Goal: Task Accomplishment & Management: Manage account settings

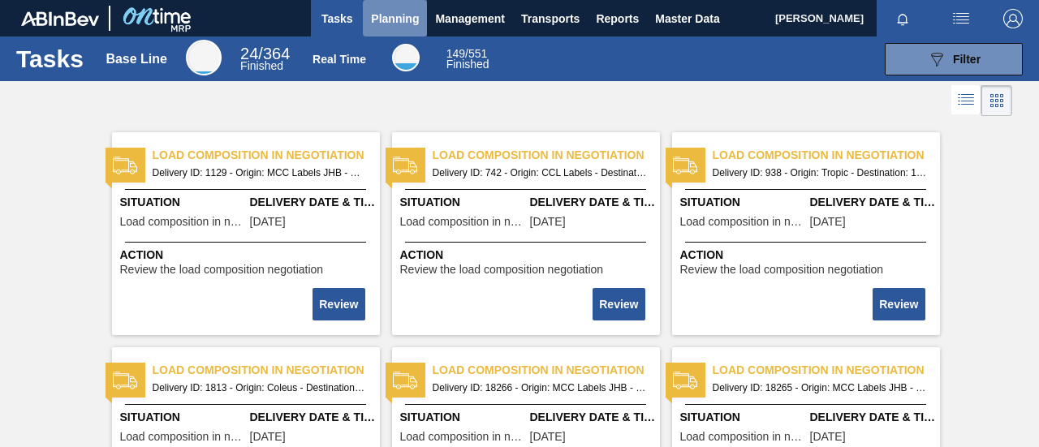
click at [381, 22] on span "Planning" at bounding box center [395, 18] width 48 height 19
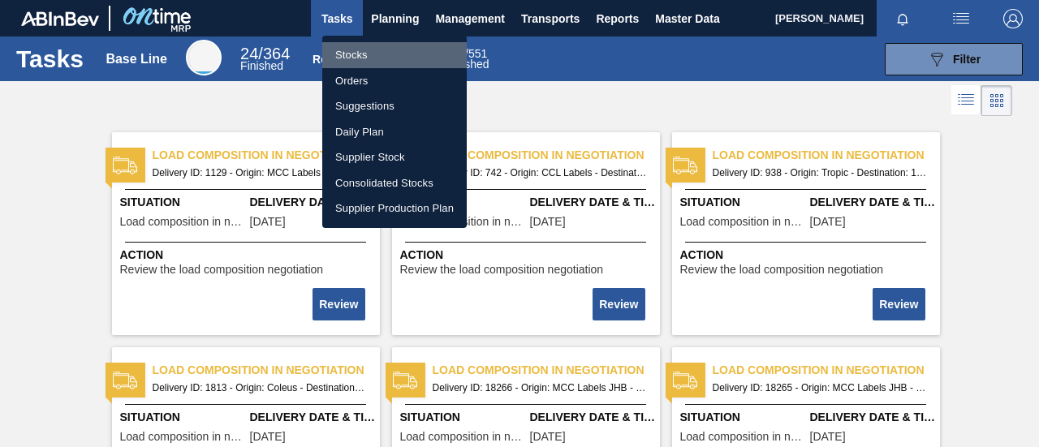
click at [357, 59] on li "Stocks" at bounding box center [394, 55] width 144 height 26
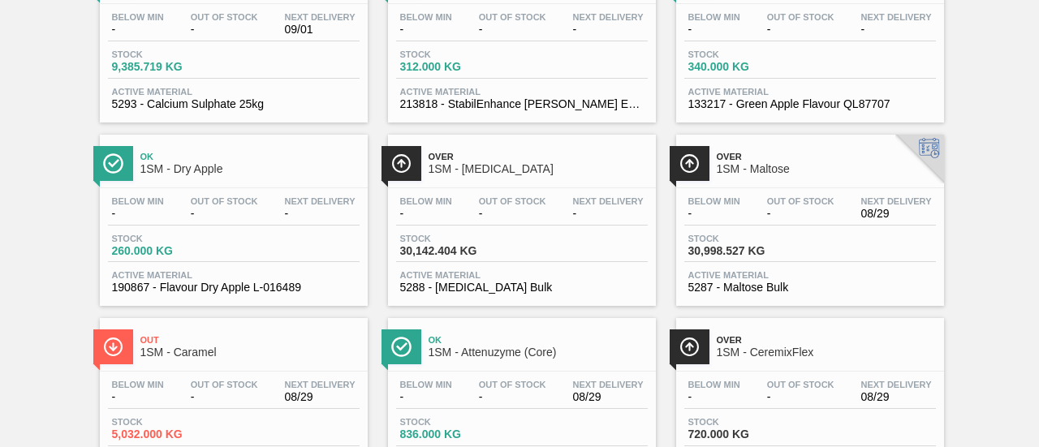
scroll to position [939, 0]
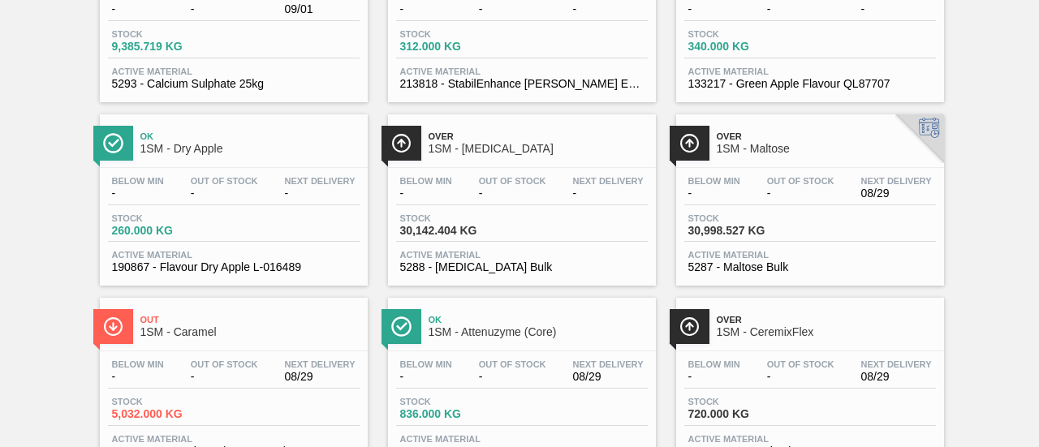
click at [523, 228] on div "Stock 30,142.404 KG" at bounding box center [522, 227] width 252 height 29
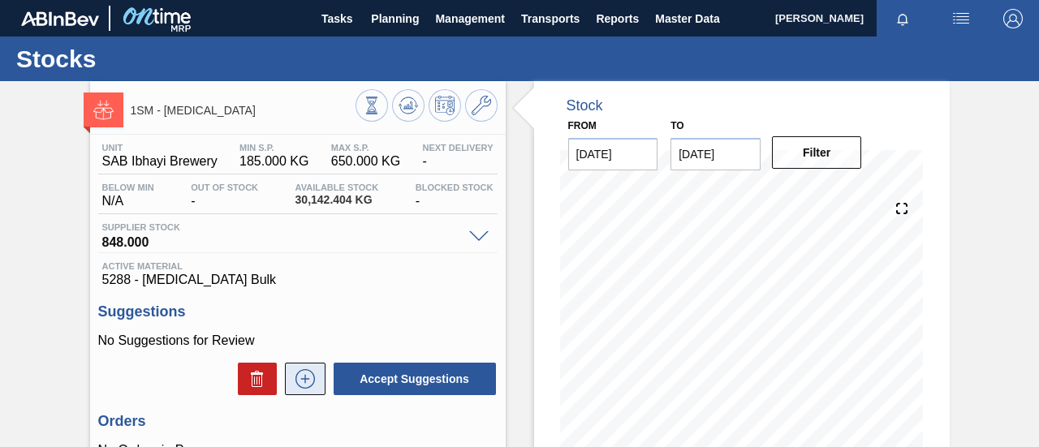
click at [317, 374] on button at bounding box center [305, 379] width 41 height 32
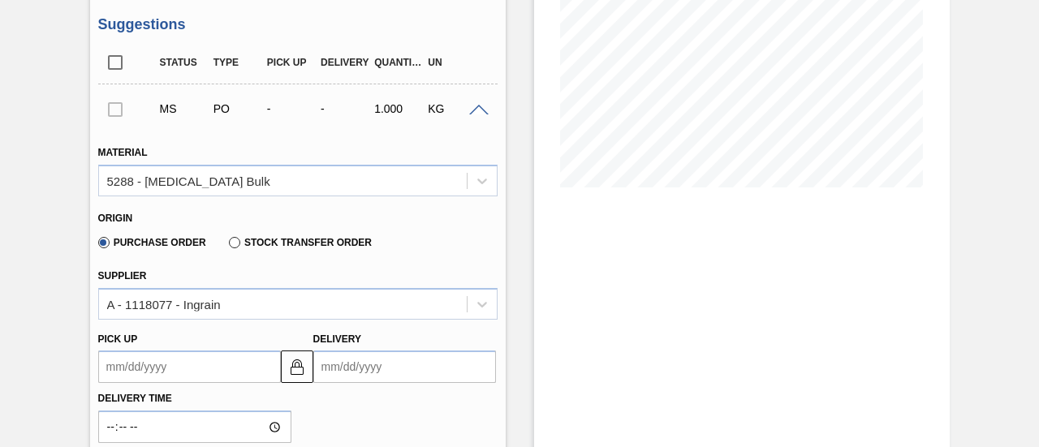
scroll to position [295, 0]
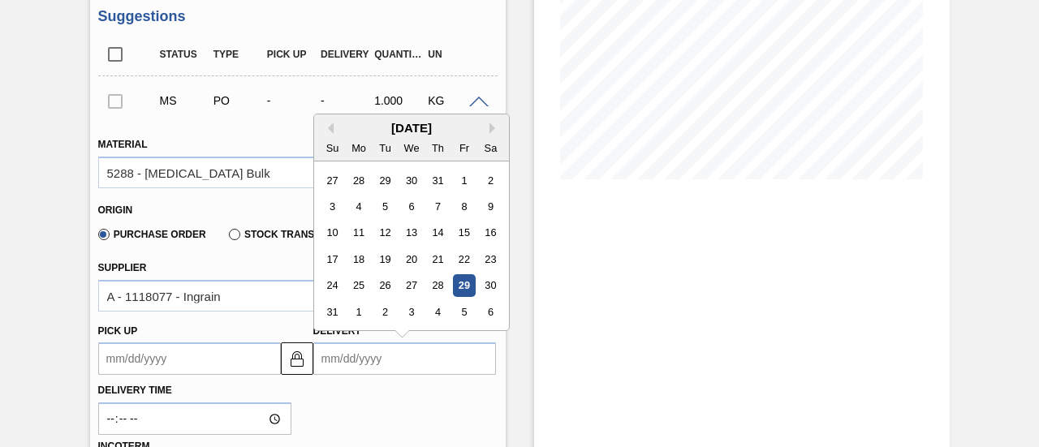
click at [416, 363] on input "Delivery" at bounding box center [404, 359] width 183 height 32
click at [493, 312] on div "6" at bounding box center [490, 312] width 22 height 22
type up3238593061 "[DATE]"
type input "[DATE]"
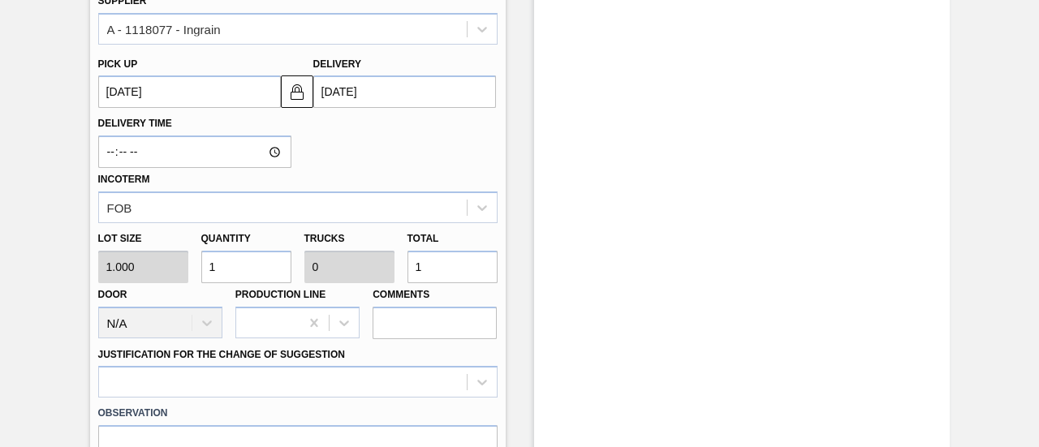
scroll to position [574, 0]
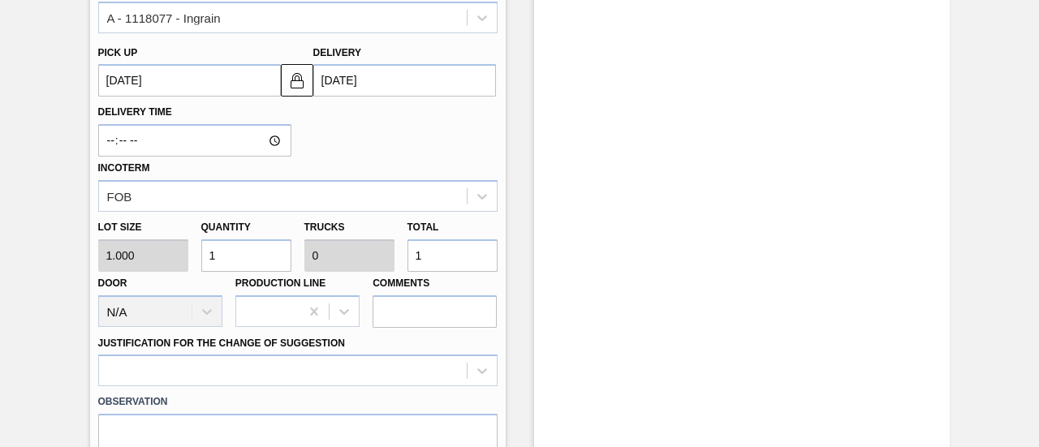
click at [372, 254] on div "Lot size 1.000 Quantity 1 Trucks 0 Total 1 Door N/A Production Line Comments" at bounding box center [298, 270] width 412 height 116
type input "4"
type input "46"
type input "0.001"
type input "465"
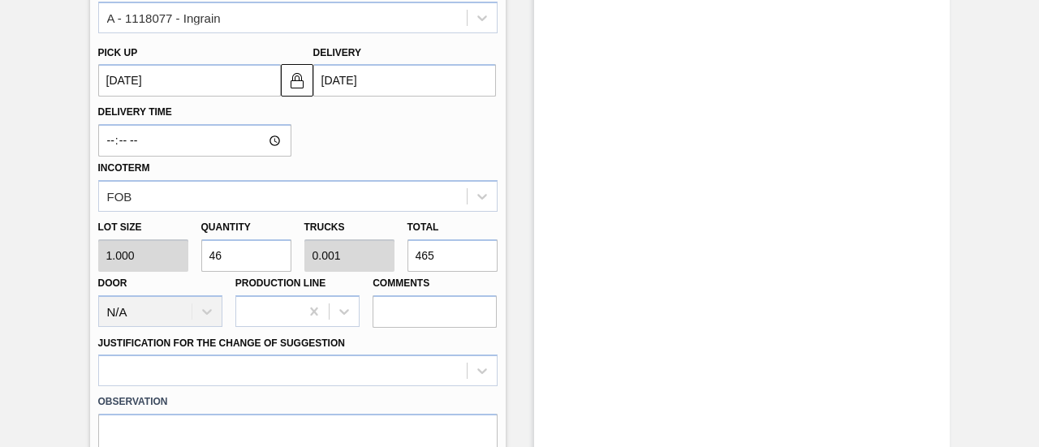
type input "465"
type input "0.015"
type input "4,650"
type input "0.145"
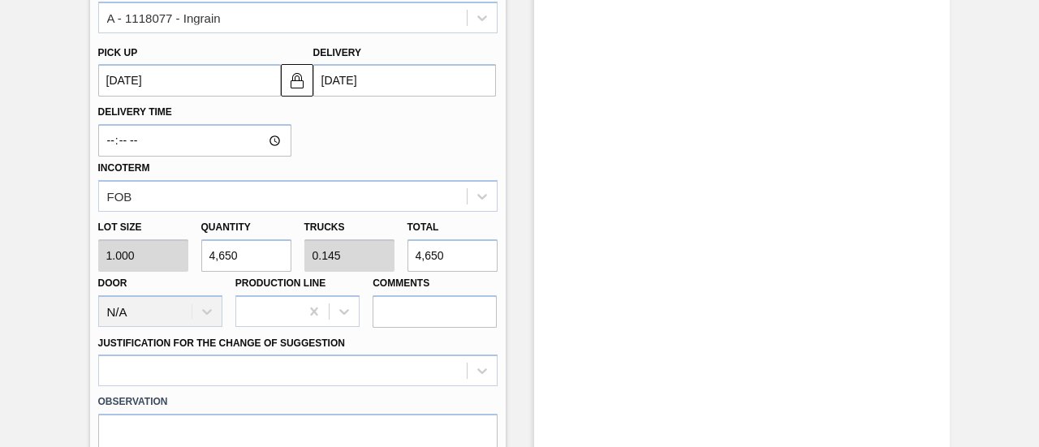
type input "46,500"
type input "1.453"
type input "465,000"
type input "14.531"
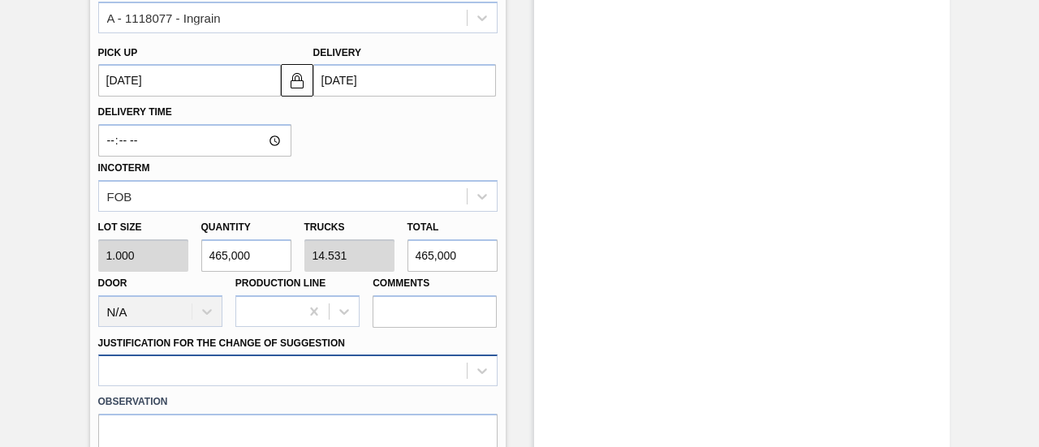
type input "465,000"
click at [354, 381] on div at bounding box center [297, 371] width 399 height 32
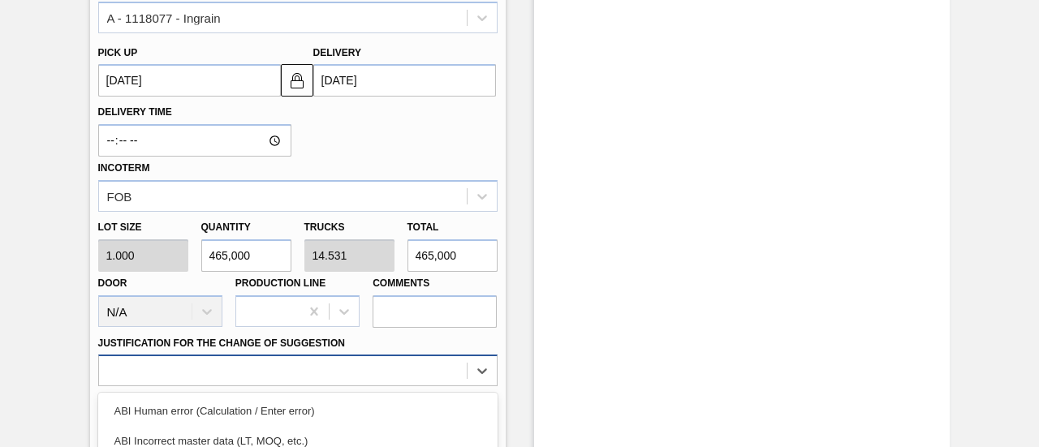
scroll to position [771, 0]
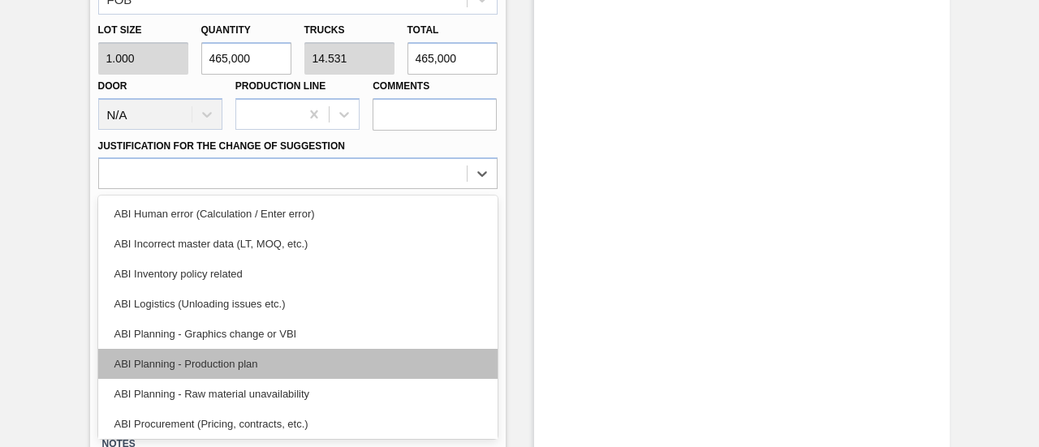
click at [314, 359] on div "ABI Planning - Production plan" at bounding box center [297, 364] width 399 height 30
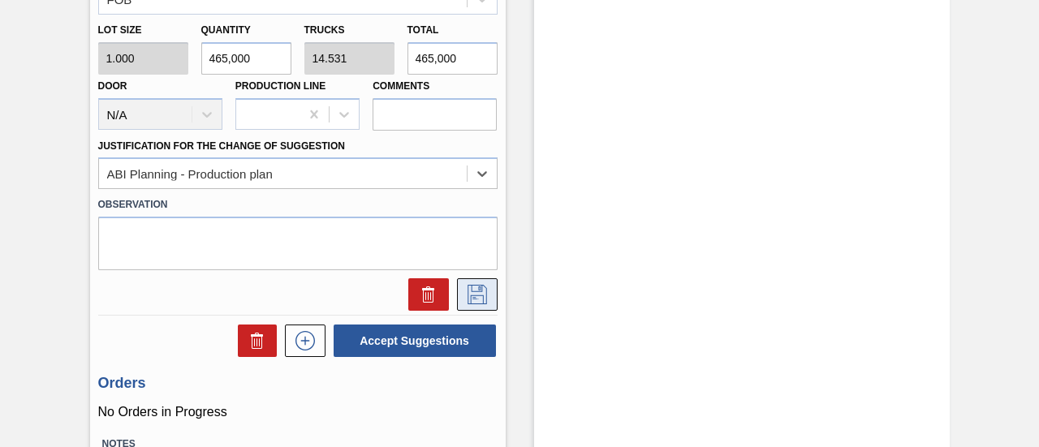
click at [478, 280] on button at bounding box center [477, 294] width 41 height 32
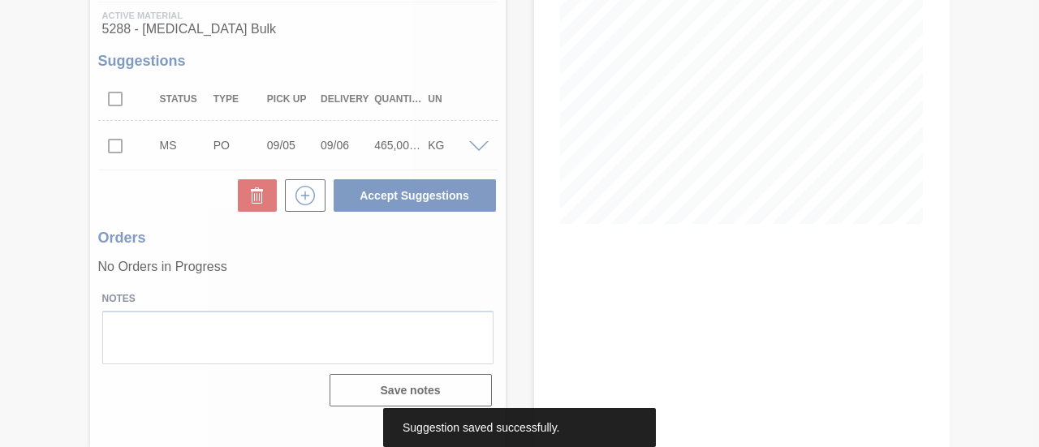
scroll to position [250, 0]
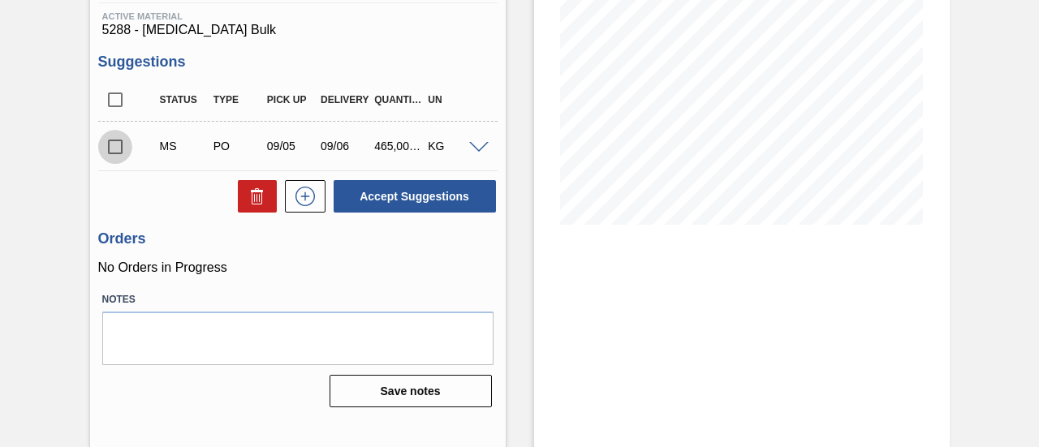
click at [116, 148] on input "checkbox" at bounding box center [115, 147] width 34 height 34
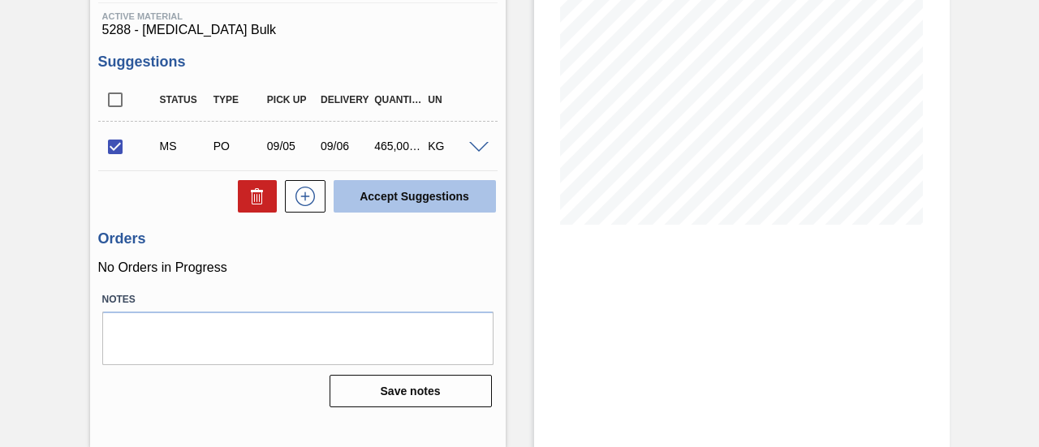
click at [427, 191] on button "Accept Suggestions" at bounding box center [415, 196] width 162 height 32
checkbox input "false"
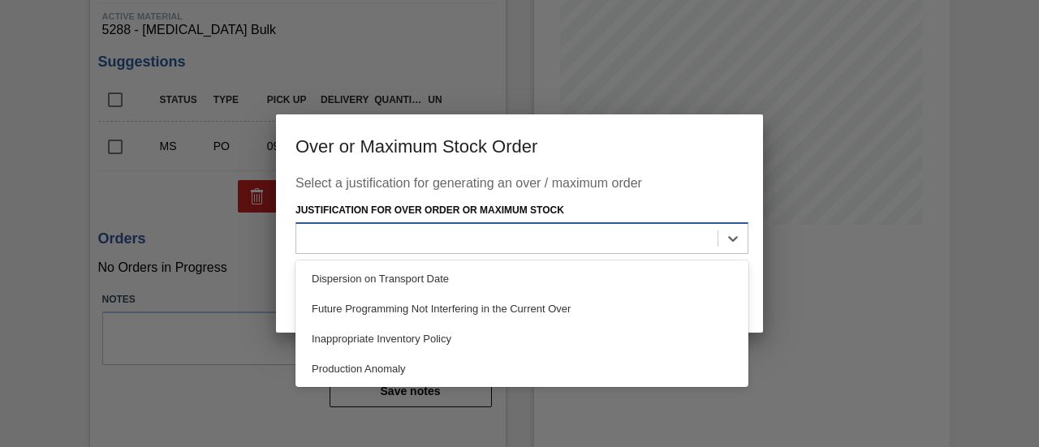
click at [481, 240] on div at bounding box center [506, 238] width 421 height 24
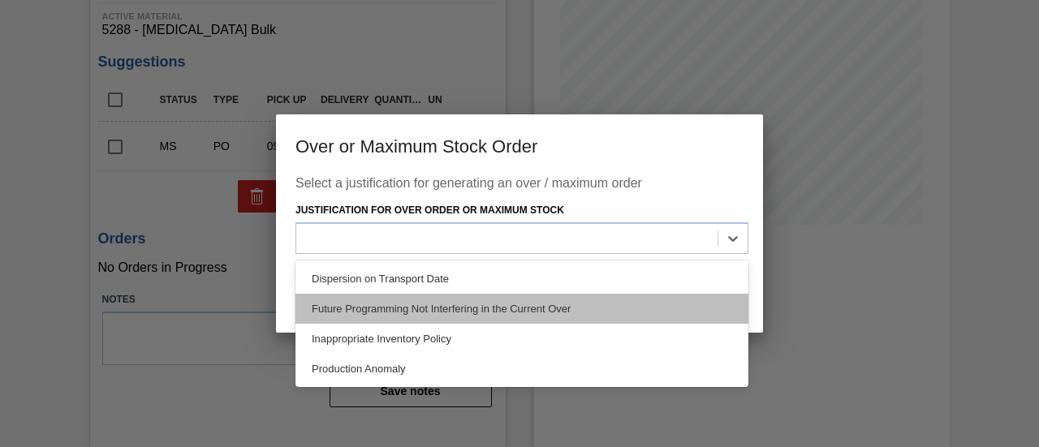
click at [473, 301] on div "Future Programming Not Interfering in the Current Over" at bounding box center [521, 309] width 453 height 30
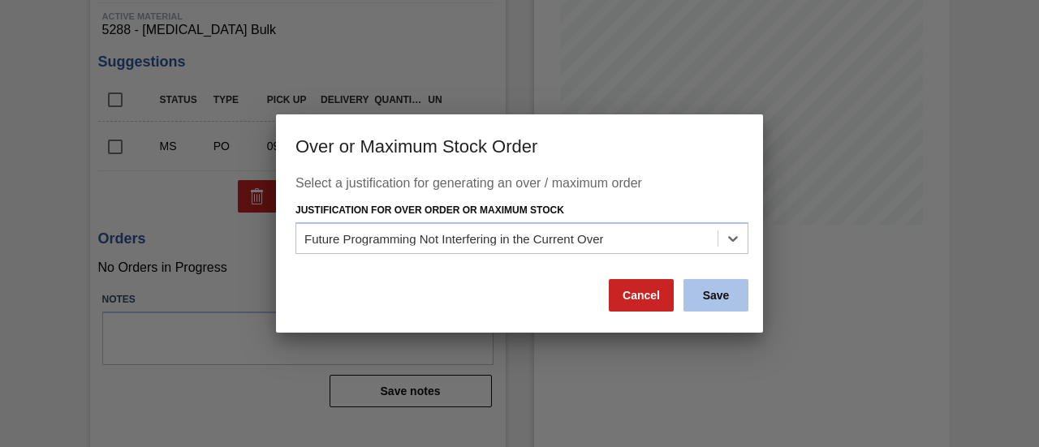
click at [717, 285] on button "Save" at bounding box center [715, 295] width 65 height 32
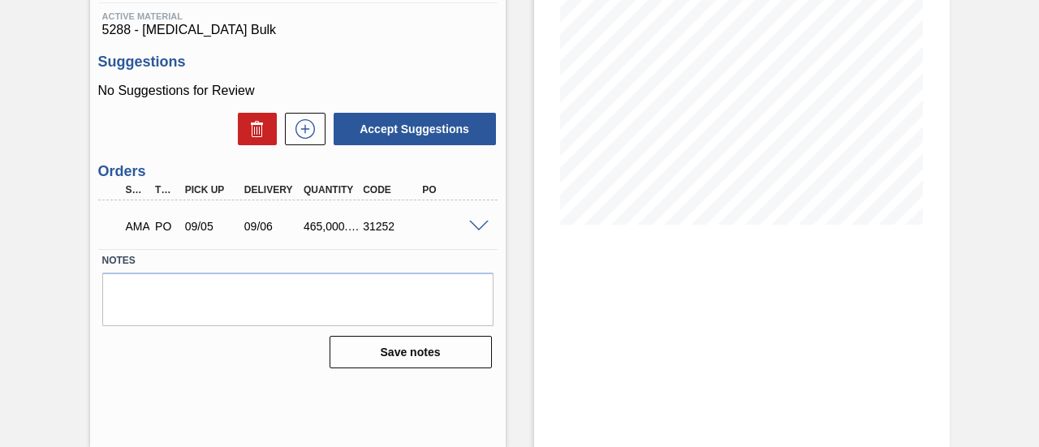
click at [481, 228] on span at bounding box center [478, 227] width 19 height 12
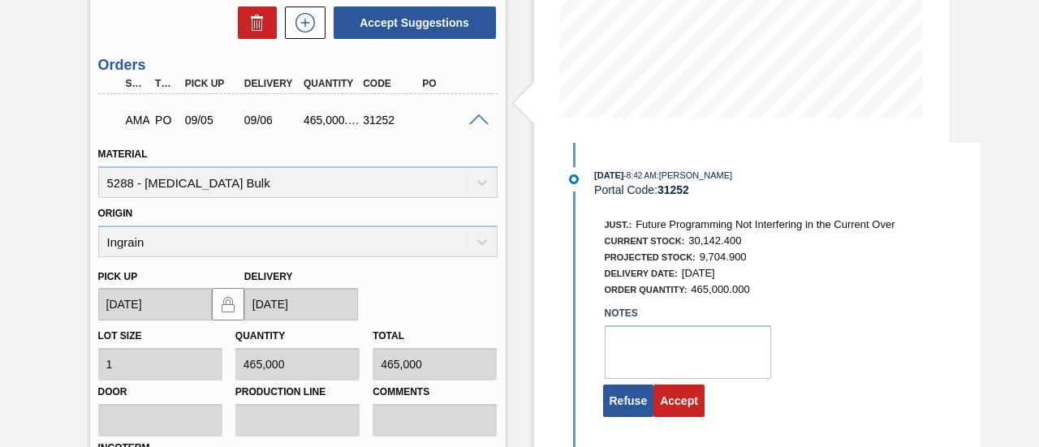
scroll to position [368, 0]
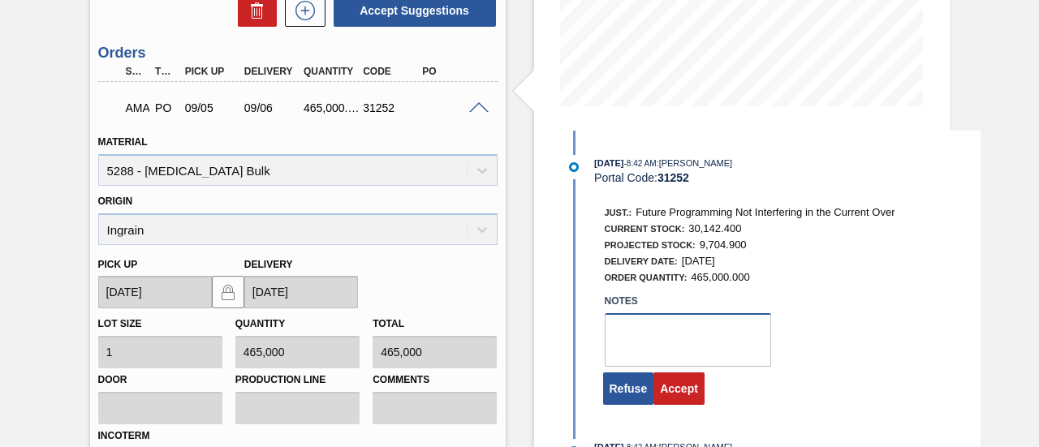
click at [691, 333] on textarea at bounding box center [688, 340] width 166 height 54
type textarea "."
click at [678, 397] on button "Accept" at bounding box center [678, 389] width 51 height 32
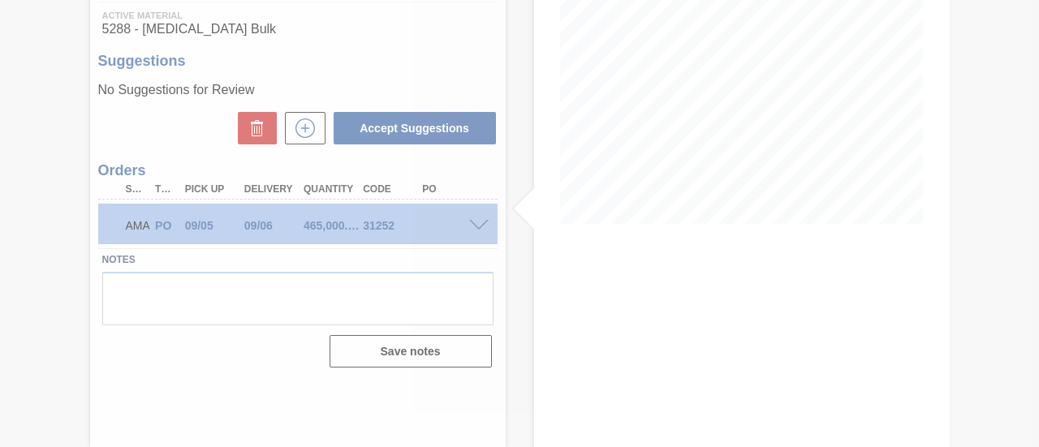
scroll to position [250, 0]
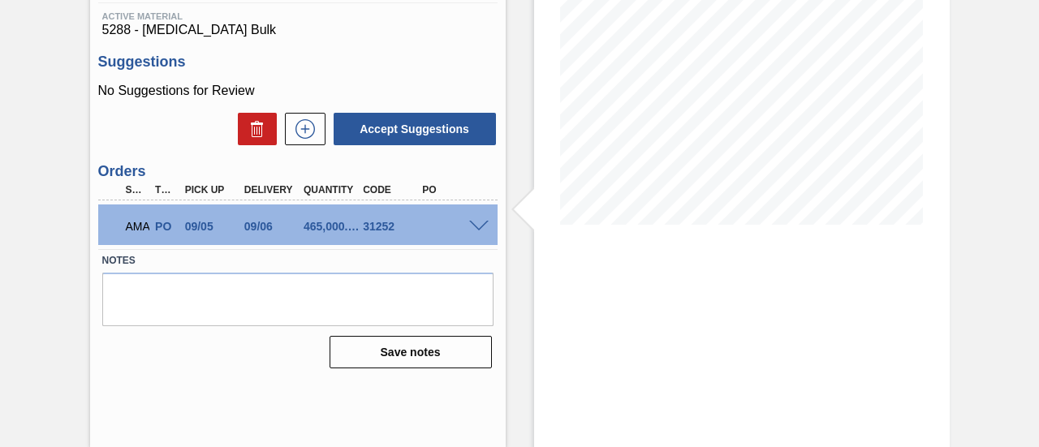
click at [476, 226] on span at bounding box center [478, 227] width 19 height 12
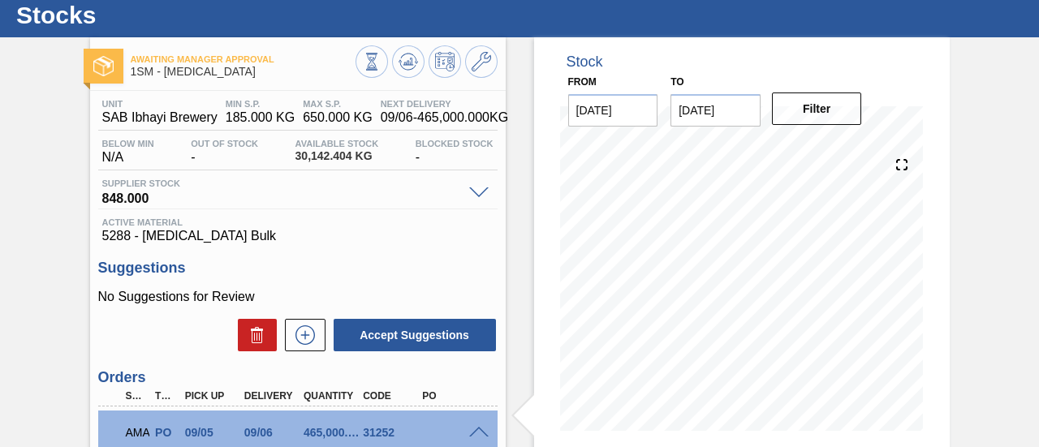
scroll to position [0, 0]
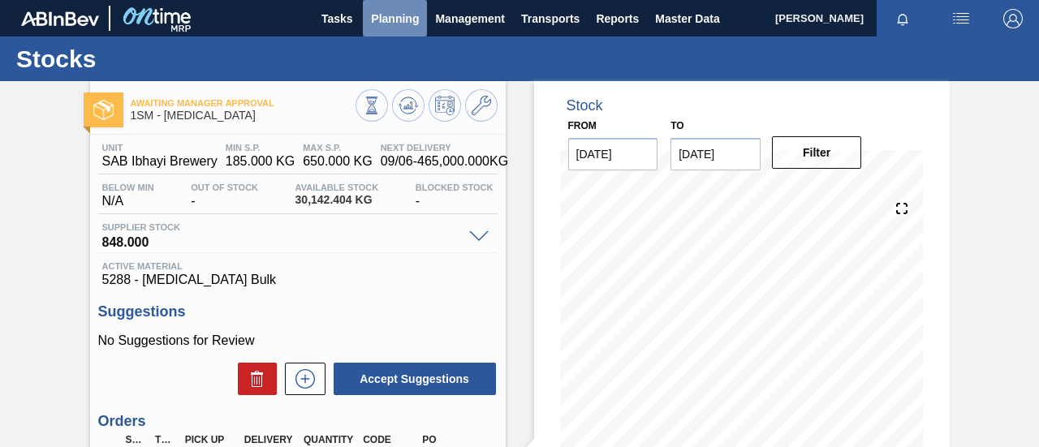
click at [401, 6] on button "Planning" at bounding box center [395, 18] width 64 height 37
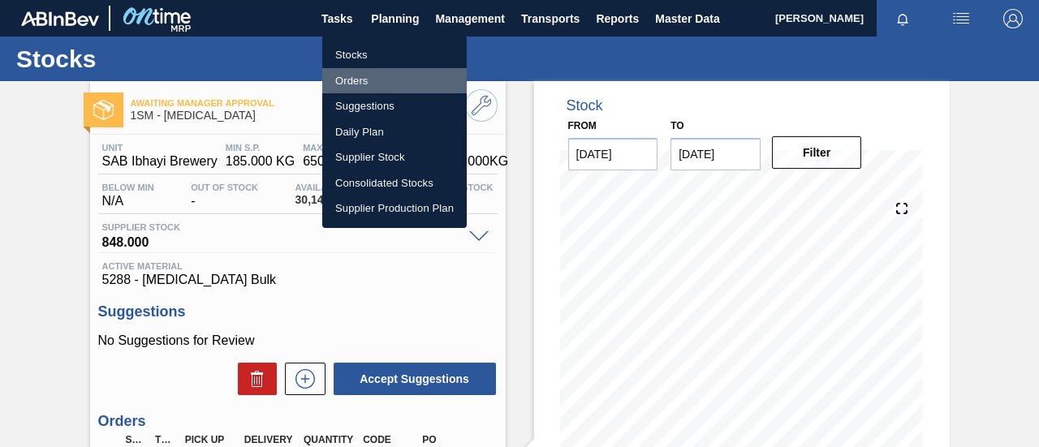
click at [373, 74] on li "Orders" at bounding box center [394, 81] width 144 height 26
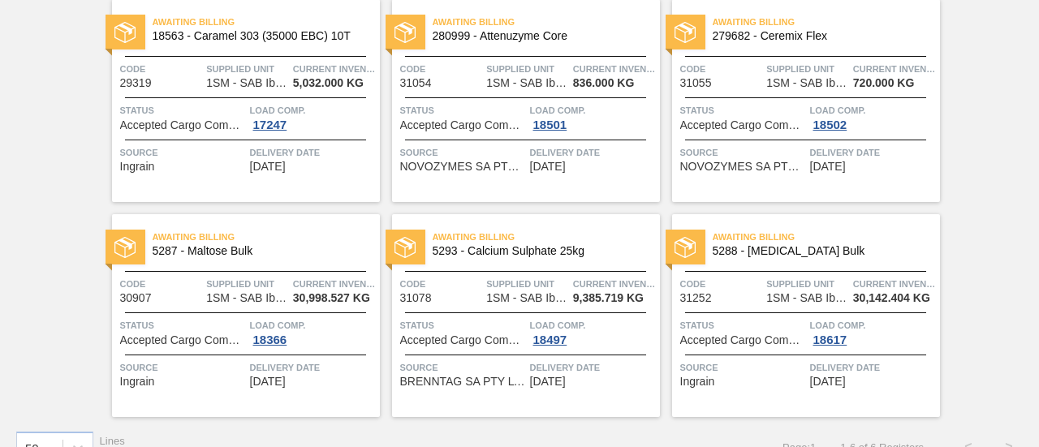
scroll to position [162, 0]
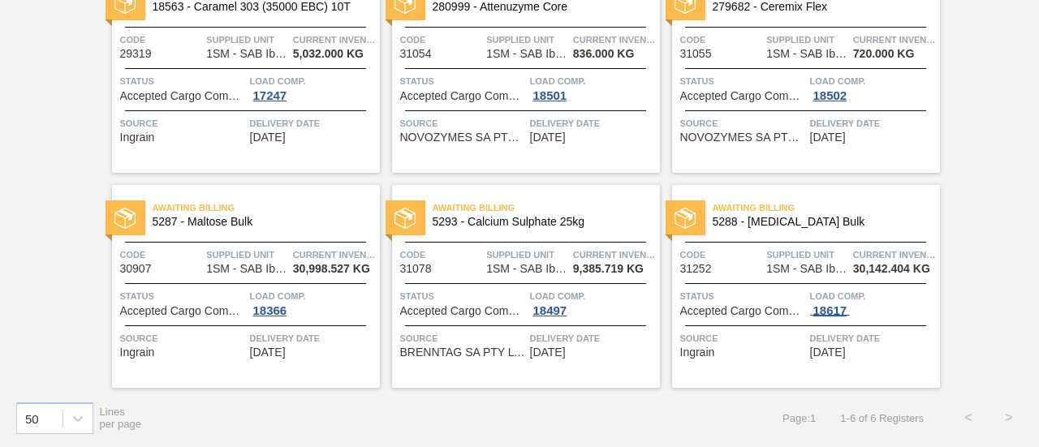
click at [832, 309] on div "18617" at bounding box center [830, 310] width 41 height 13
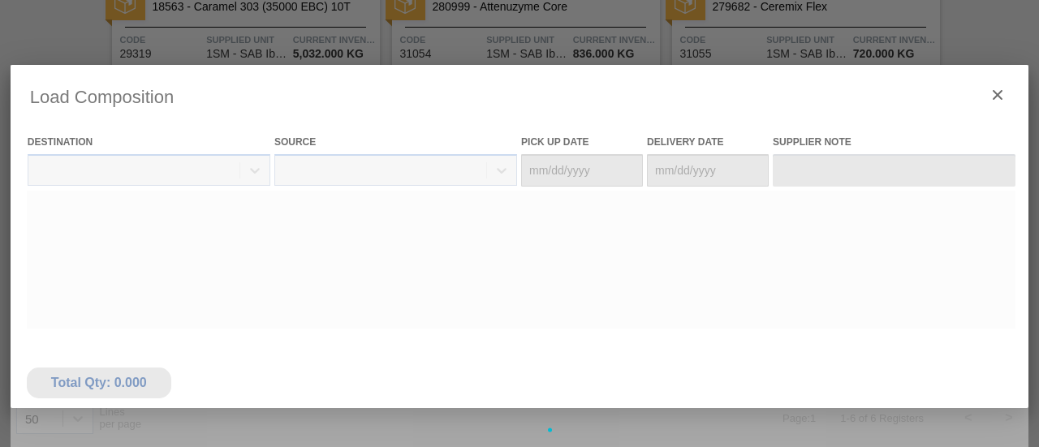
type Date "[DATE]"
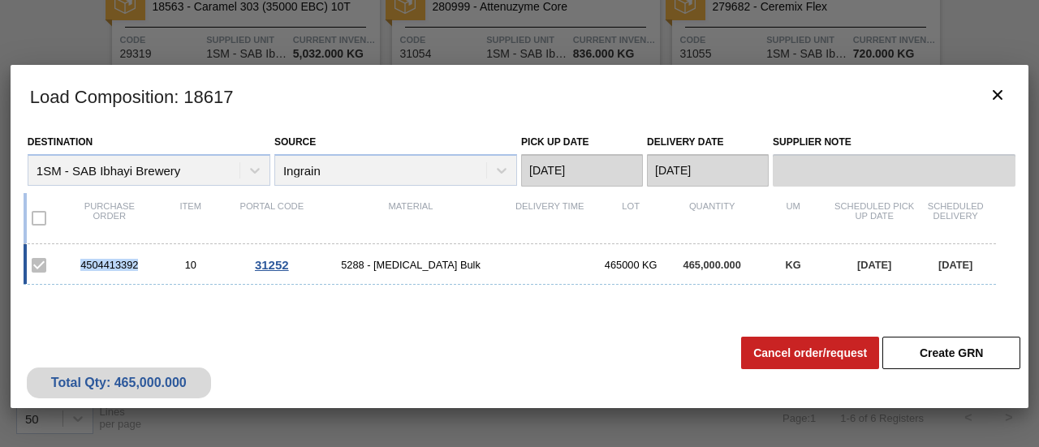
drag, startPoint x: 141, startPoint y: 265, endPoint x: 50, endPoint y: 272, distance: 91.1
click at [50, 272] on div "4504413392 10 31252 5288 - [MEDICAL_DATA] Bulk 465000 KG 465,000.000 KG [DATE] …" at bounding box center [510, 264] width 972 height 41
copy div "4504413392"
